Goal: Find specific page/section: Find specific page/section

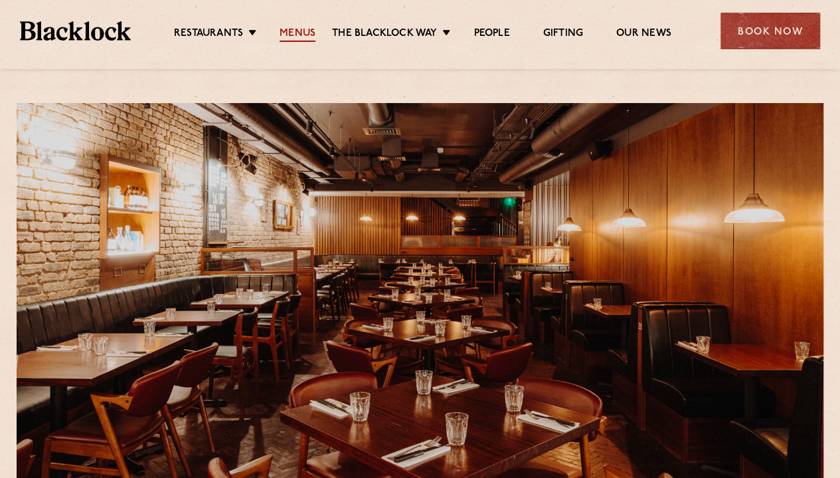
click at [294, 32] on link "Menus" at bounding box center [298, 34] width 36 height 15
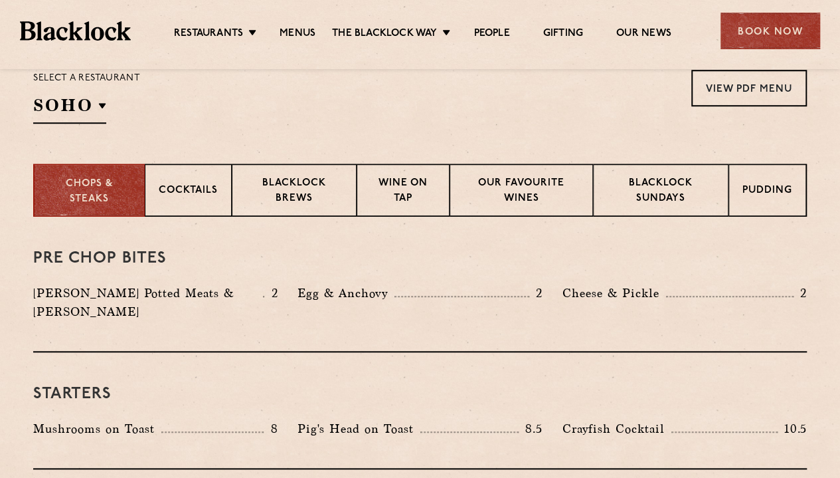
scroll to position [453, 0]
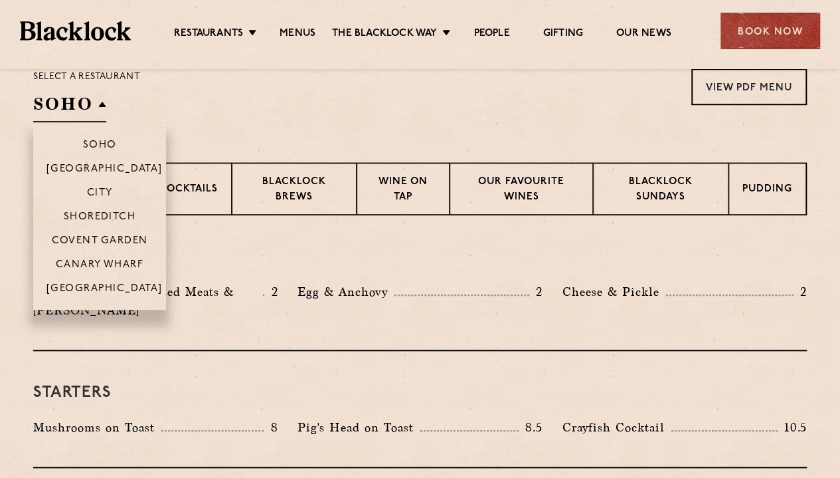
click at [116, 232] on li "Covent Garden" at bounding box center [99, 240] width 133 height 24
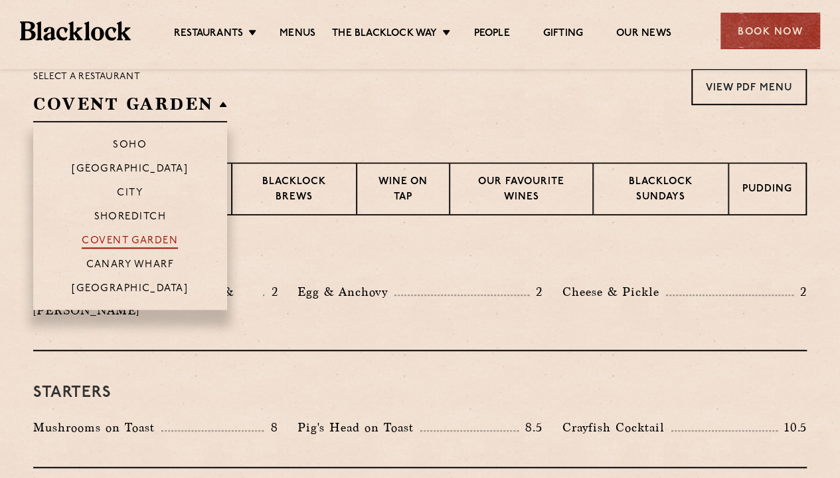
click at [114, 235] on p "Covent Garden" at bounding box center [130, 241] width 96 height 13
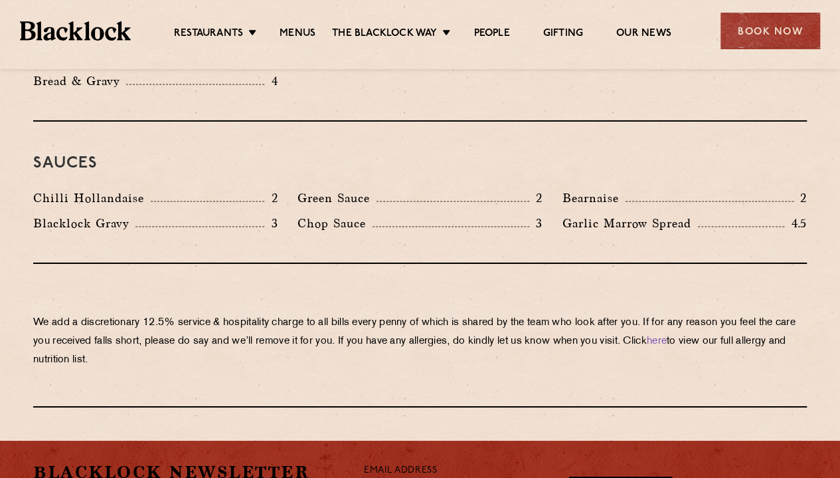
scroll to position [2200, 0]
